Goal: Navigation & Orientation: Find specific page/section

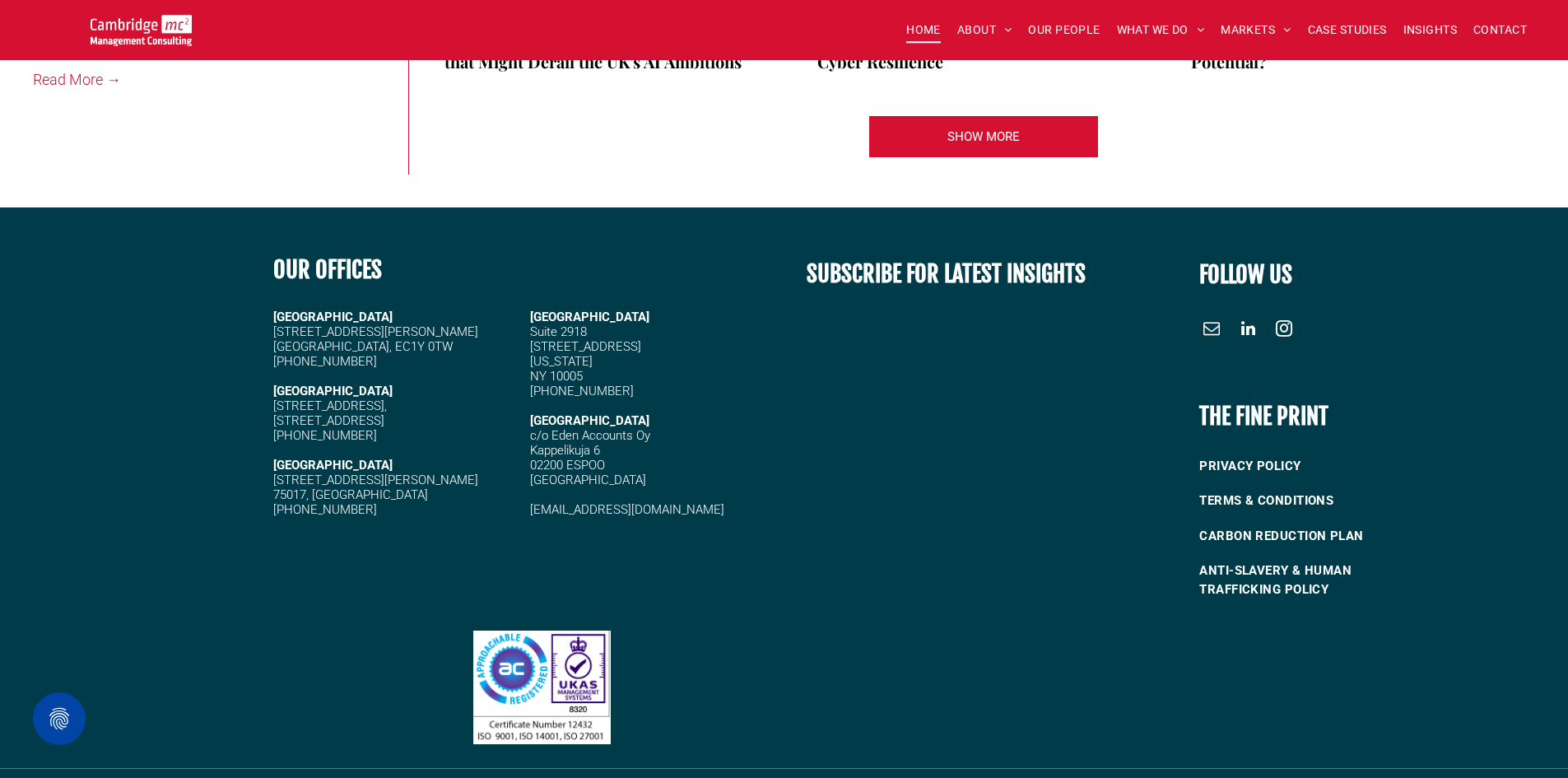
scroll to position [3388, 0]
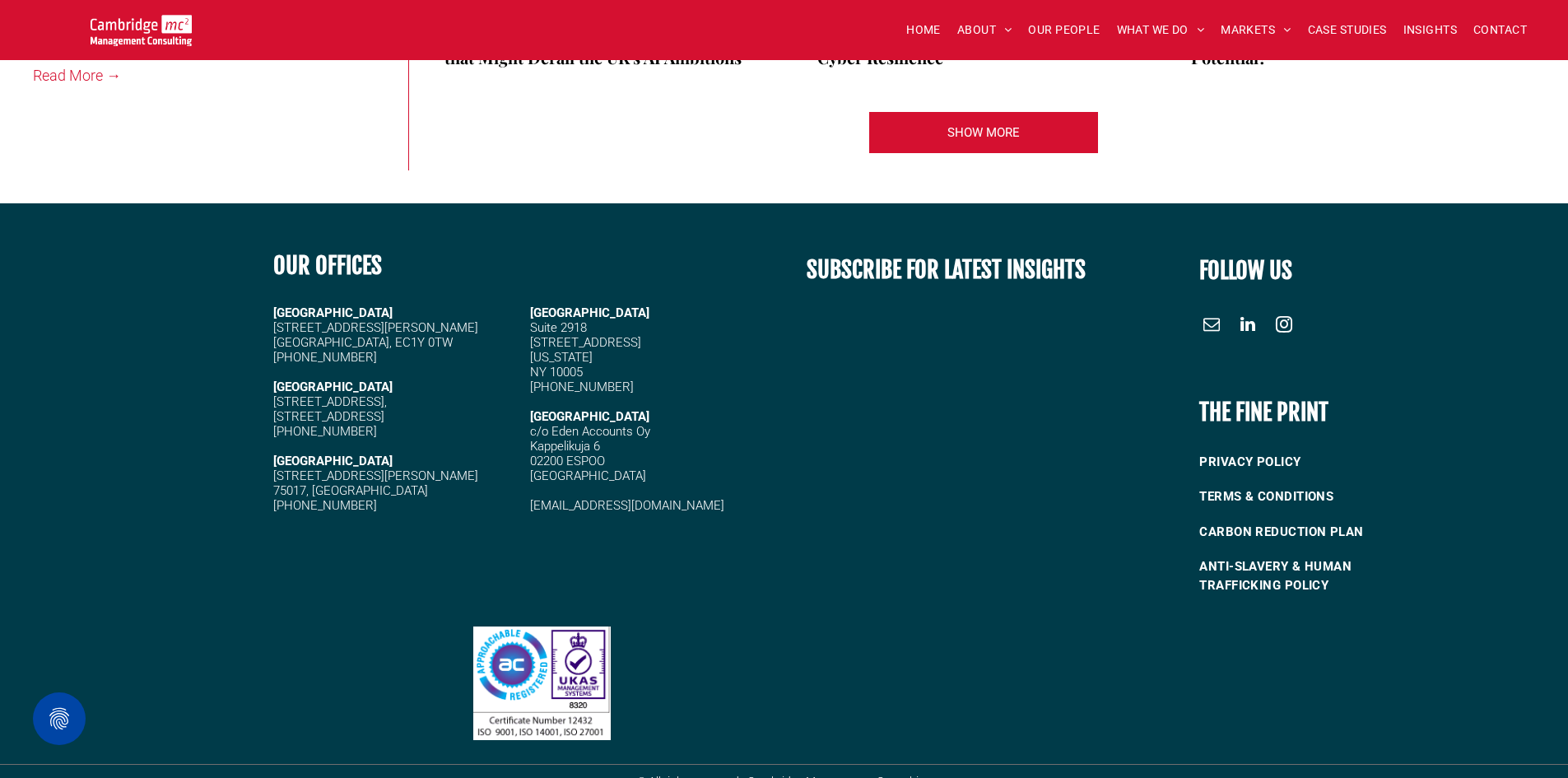
click at [1258, 311] on span "linkedin" at bounding box center [1248, 324] width 27 height 27
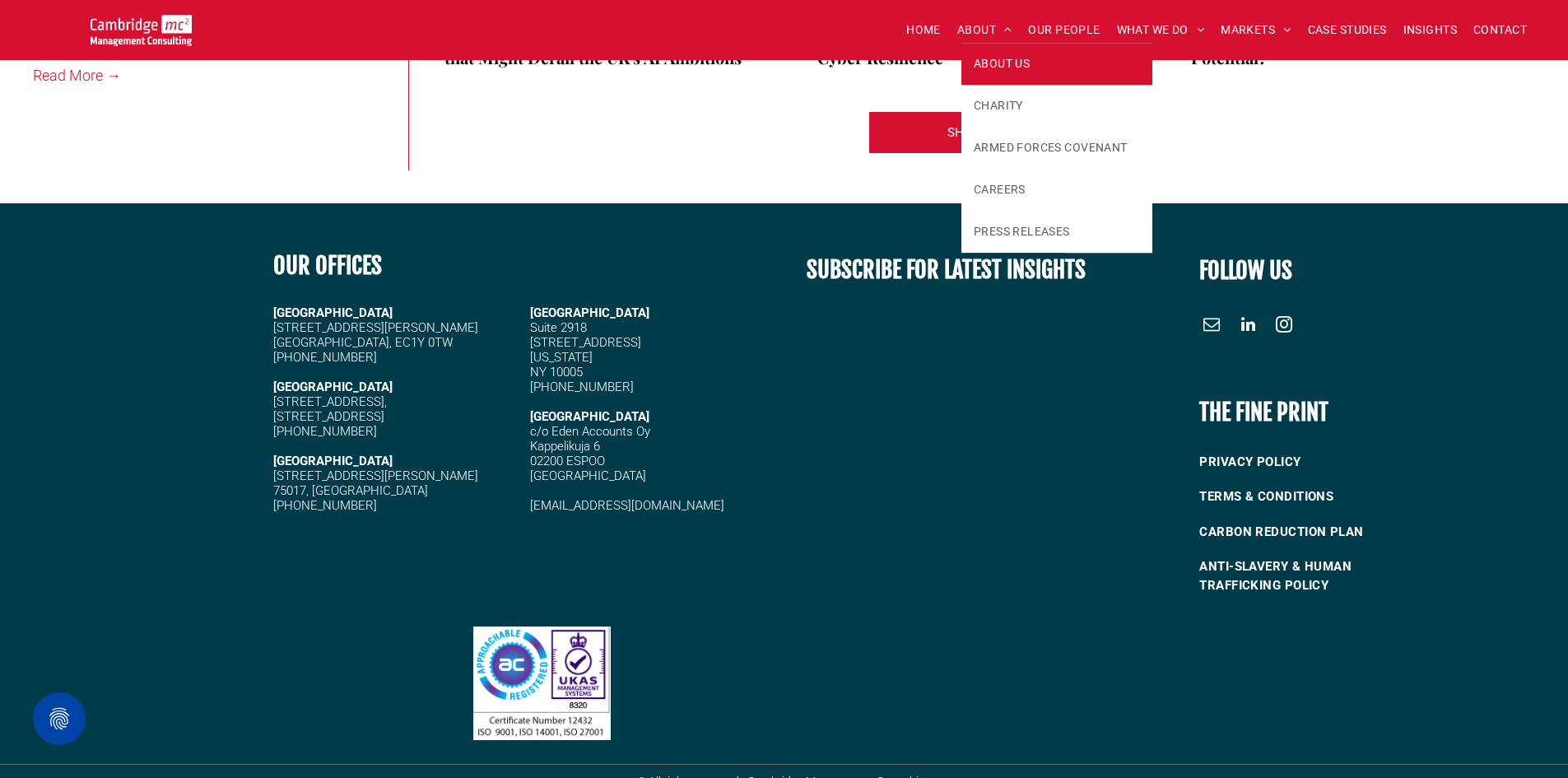
click at [991, 63] on span "ABOUT US" at bounding box center [1001, 63] width 56 height 17
